Goal: Book appointment/travel/reservation

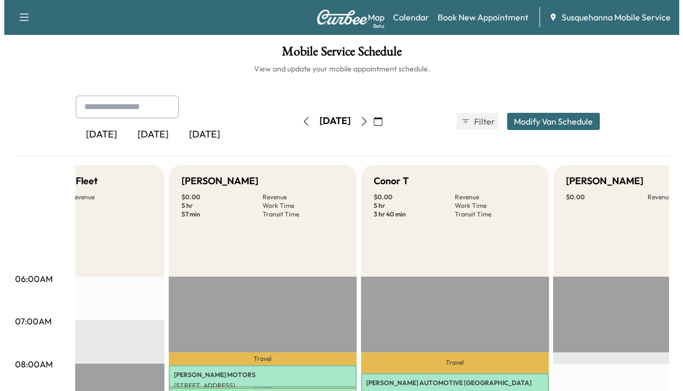
scroll to position [0, 446]
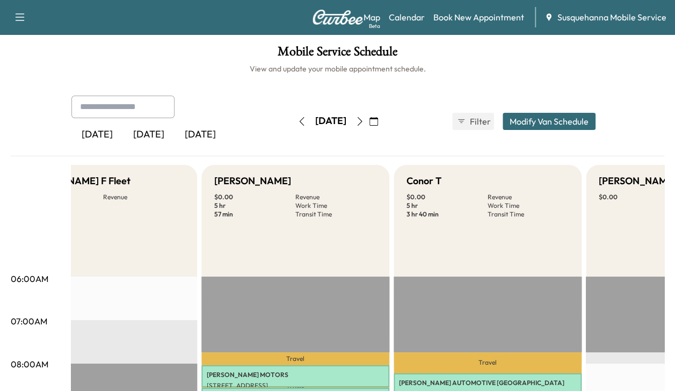
click at [369, 128] on button "button" at bounding box center [360, 121] width 18 height 17
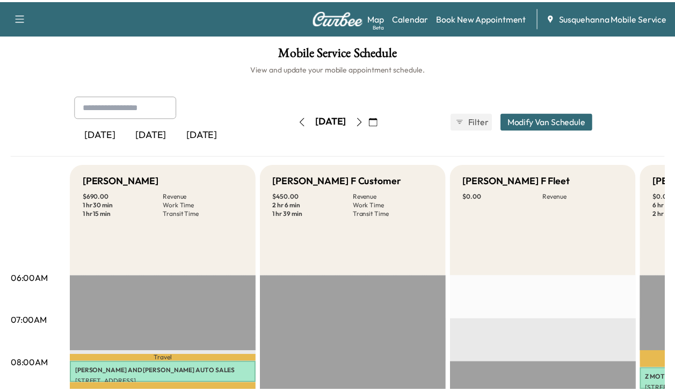
scroll to position [34, 0]
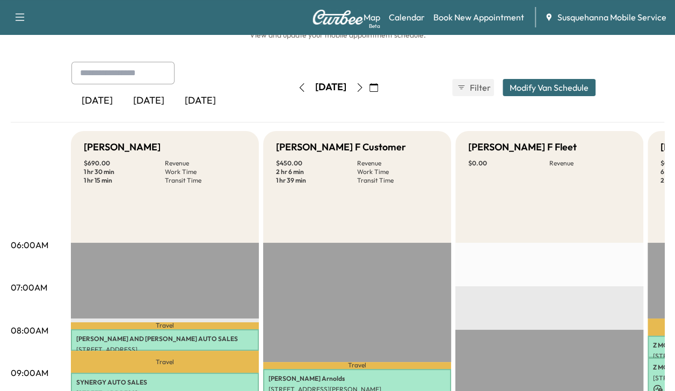
click at [378, 91] on icon "button" at bounding box center [374, 87] width 9 height 9
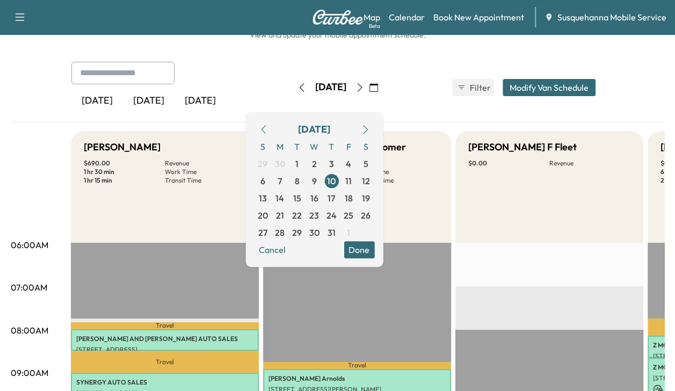
click at [374, 129] on button "button" at bounding box center [365, 129] width 18 height 17
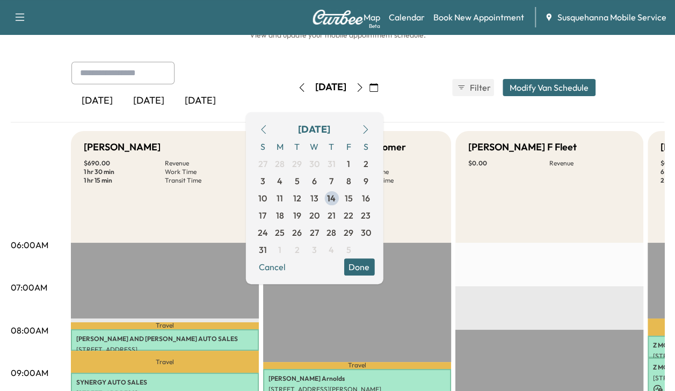
click at [340, 204] on span "14" at bounding box center [331, 198] width 17 height 17
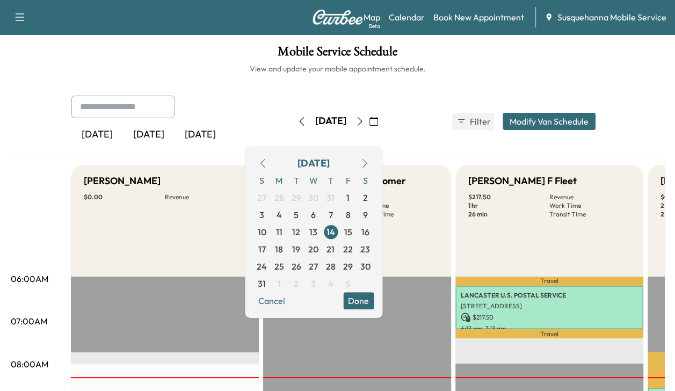
click at [374, 299] on button "Done" at bounding box center [358, 300] width 31 height 17
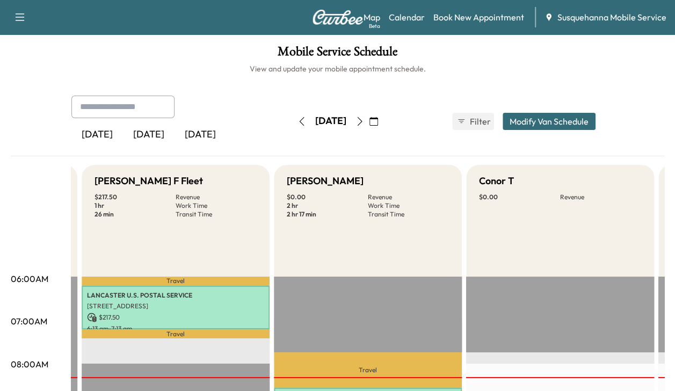
click at [362, 120] on icon "button" at bounding box center [359, 121] width 5 height 9
